Goal: Find specific page/section: Find specific page/section

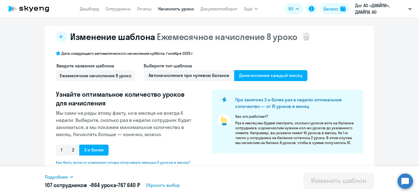
select select "10"
click at [120, 8] on link "Сотрудники" at bounding box center [118, 8] width 25 height 5
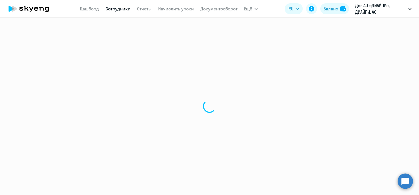
select select "30"
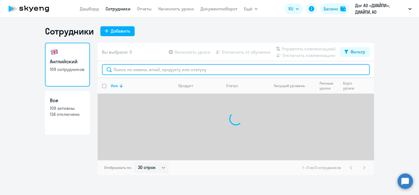
click at [186, 71] on input "text" at bounding box center [236, 69] width 268 height 11
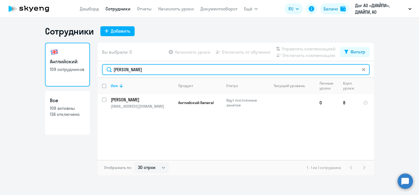
type input "[PERSON_NAME]"
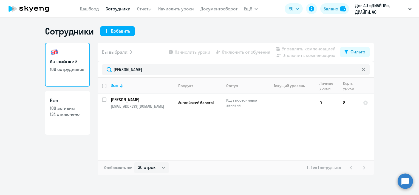
click at [267, 157] on div "Имя Продукт Статус Текущий уровень Личные уроки Корп. уроки [PERSON_NAME] [PERS…" at bounding box center [236, 119] width 276 height 82
click at [195, 195] on html "[PERSON_NAME] Отчеты Начислить уроки Документооборот Ещё Дашборд Сотрудники Отч…" at bounding box center [209, 97] width 419 height 195
